Goal: Task Accomplishment & Management: Manage account settings

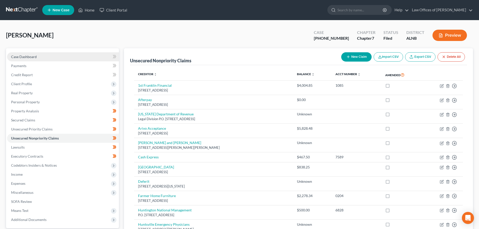
click at [46, 57] on link "Case Dashboard" at bounding box center [63, 56] width 112 height 9
select select "1"
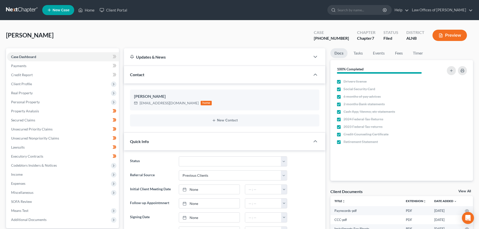
click at [466, 192] on link "View All" at bounding box center [464, 191] width 13 height 4
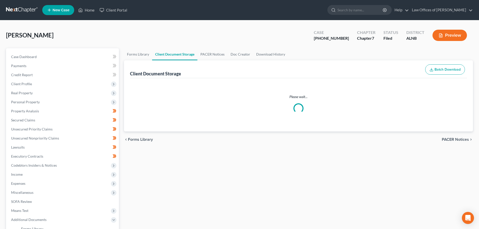
select select "23"
select select "5"
select select "19"
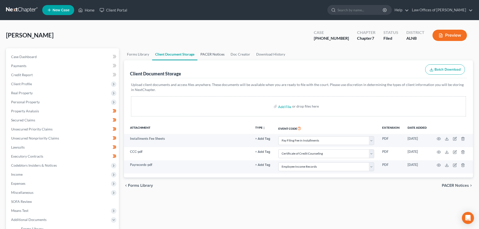
click at [206, 54] on link "PACER Notices" at bounding box center [212, 54] width 30 height 12
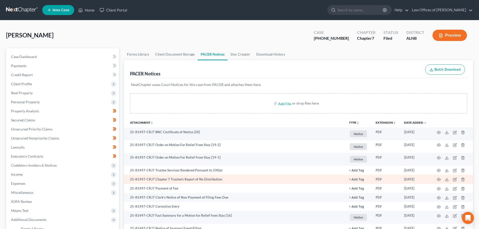
scroll to position [25, 0]
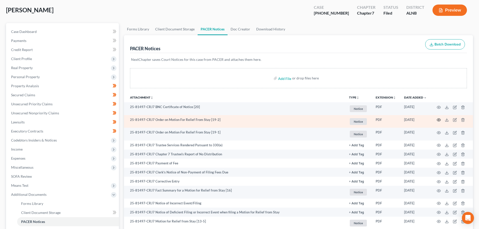
click at [439, 120] on icon "button" at bounding box center [439, 120] width 4 height 4
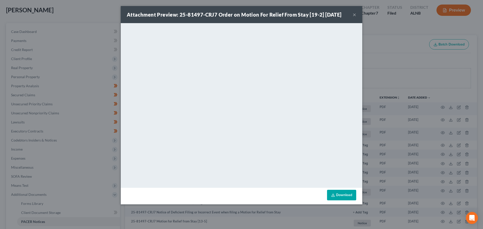
click at [355, 14] on button "×" at bounding box center [354, 15] width 4 height 6
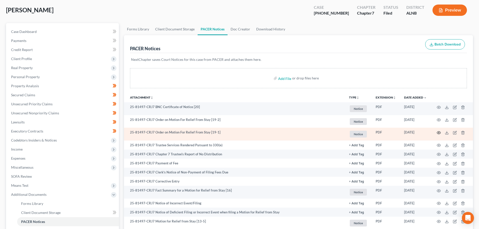
click at [438, 132] on circle "button" at bounding box center [438, 132] width 1 height 1
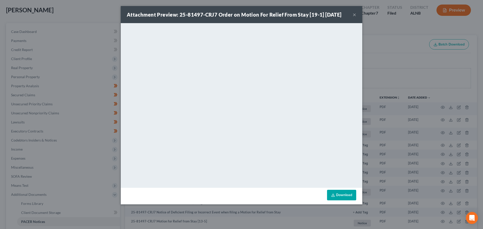
click at [354, 14] on button "×" at bounding box center [354, 15] width 4 height 6
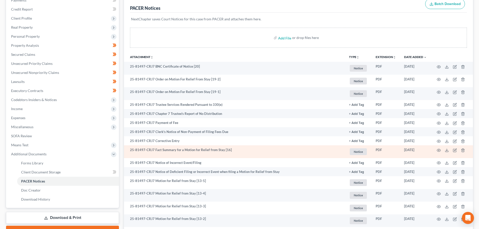
scroll to position [0, 0]
